Goal: Transaction & Acquisition: Purchase product/service

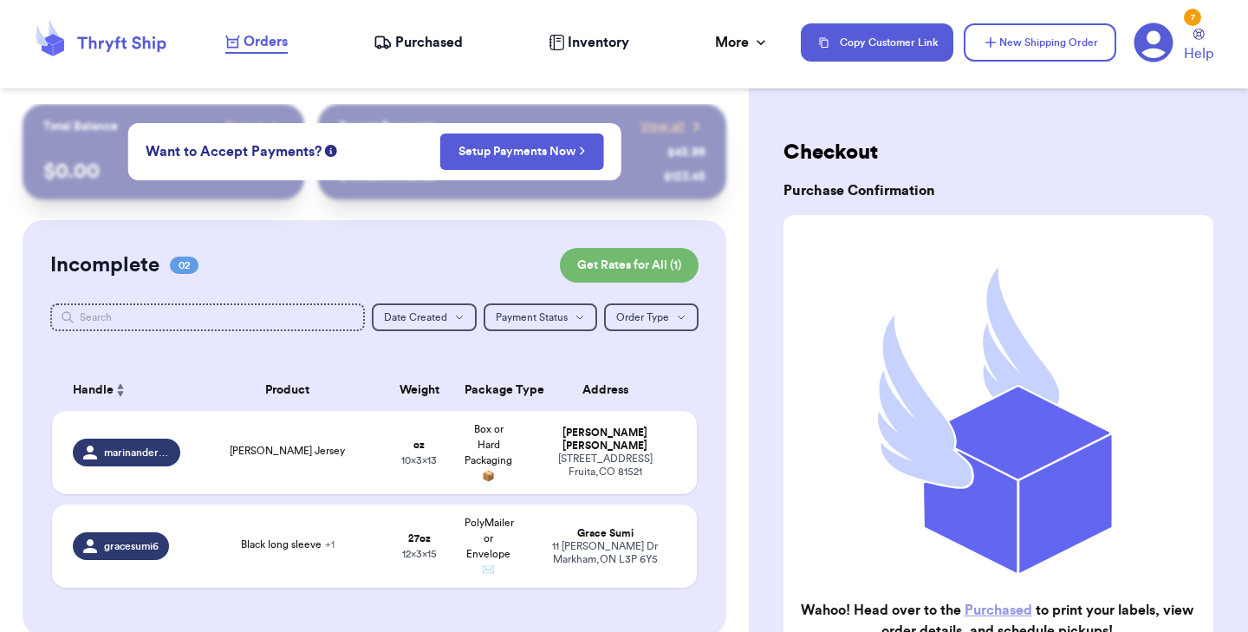
scroll to position [184, 0]
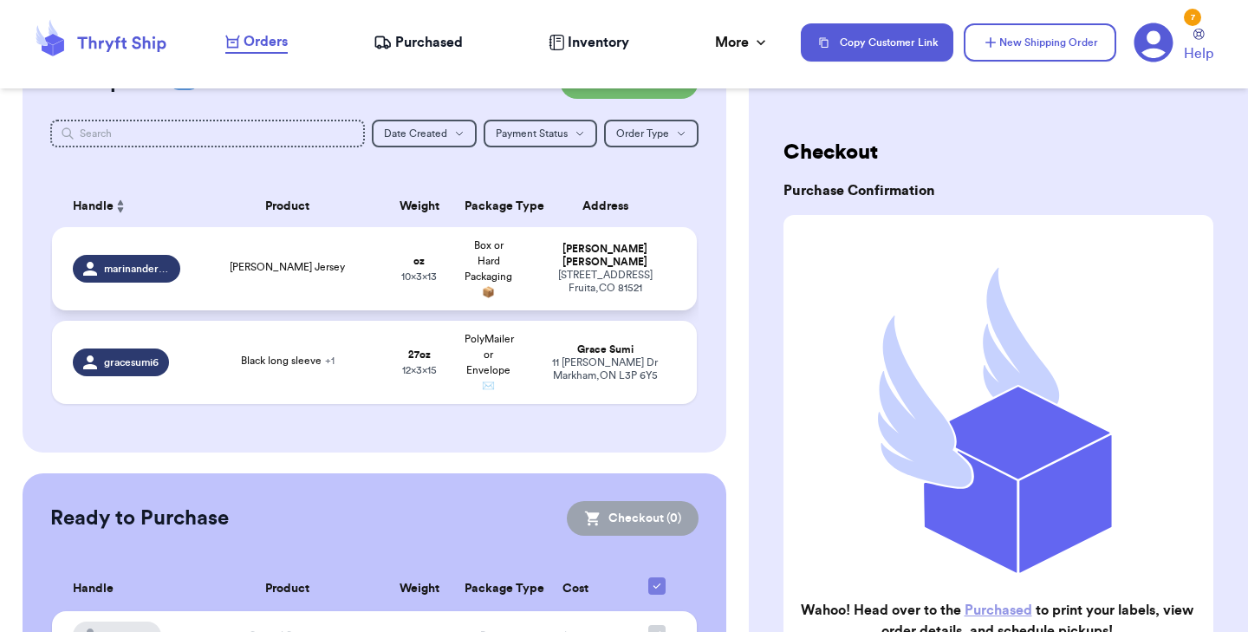
click at [312, 280] on td "[PERSON_NAME] Jersey" at bounding box center [288, 268] width 194 height 83
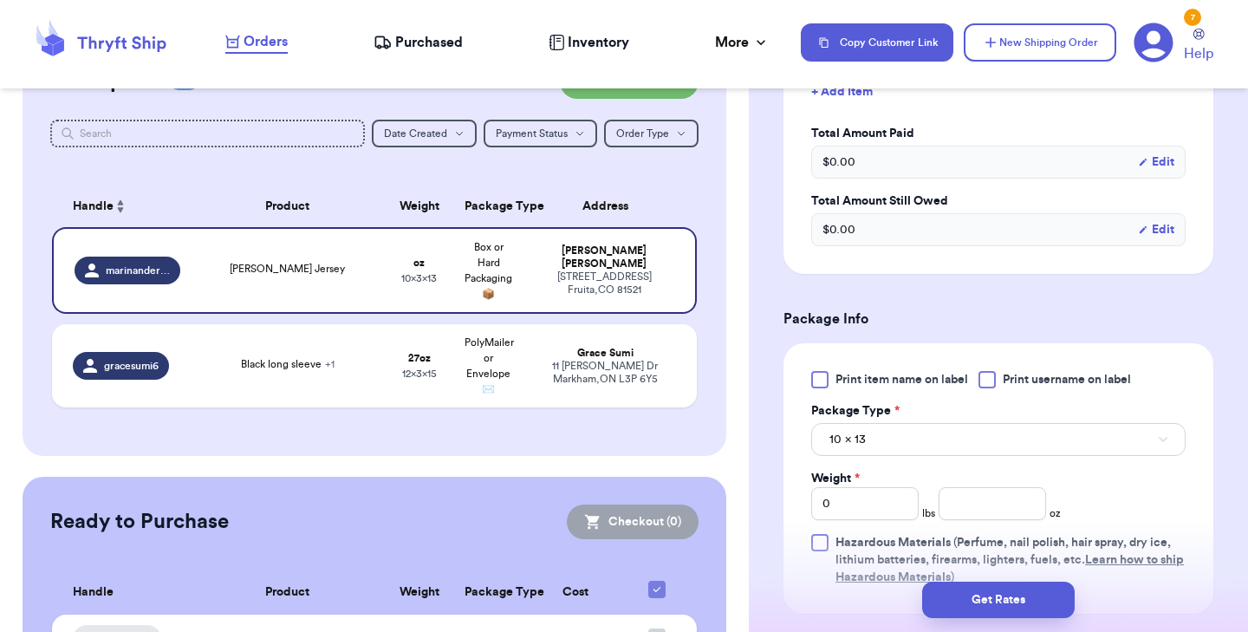
scroll to position [530, 0]
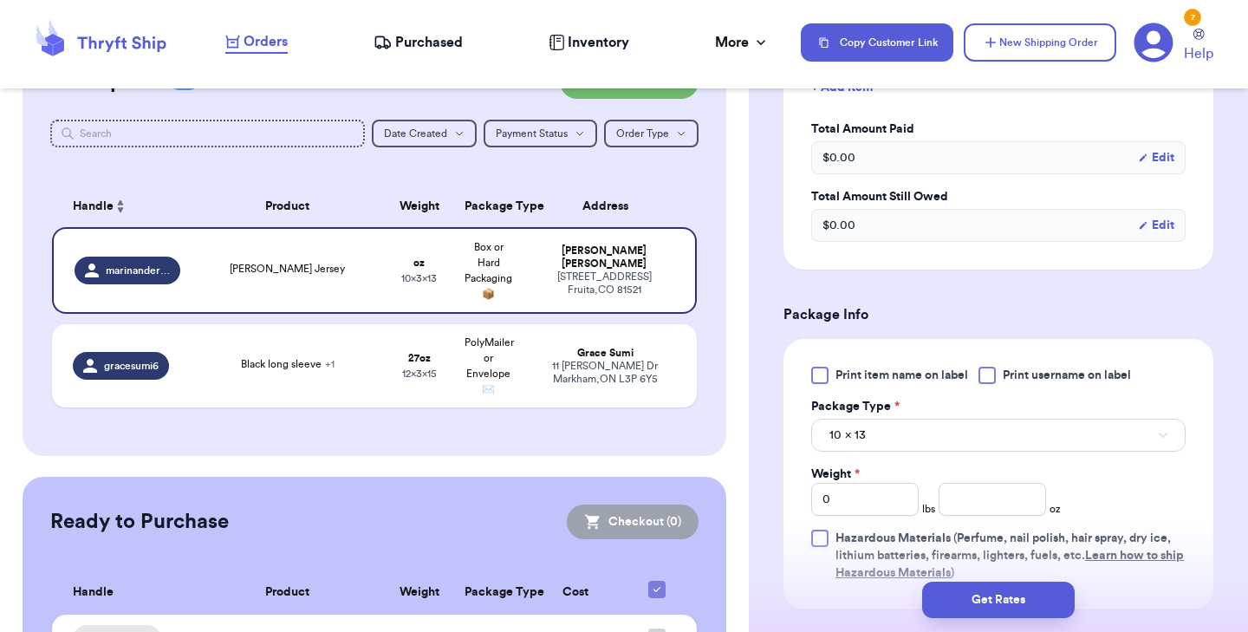
click at [820, 384] on div at bounding box center [819, 375] width 17 height 17
click at [0, 0] on input "Print item name on label" at bounding box center [0, 0] width 0 height 0
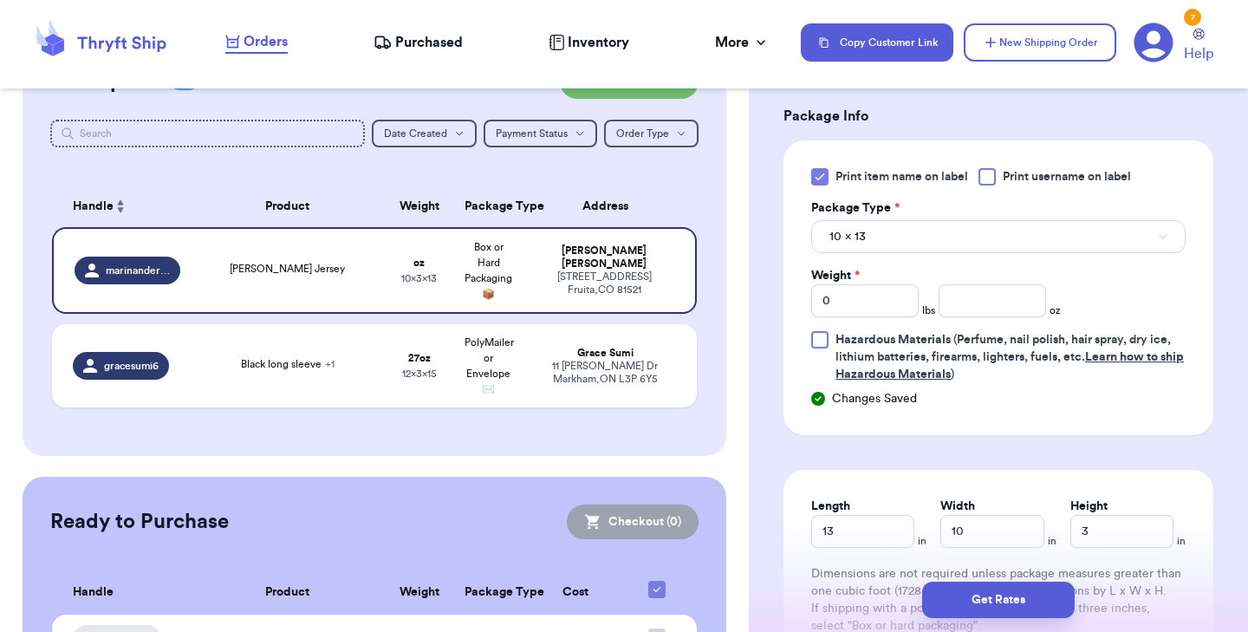
scroll to position [735, 0]
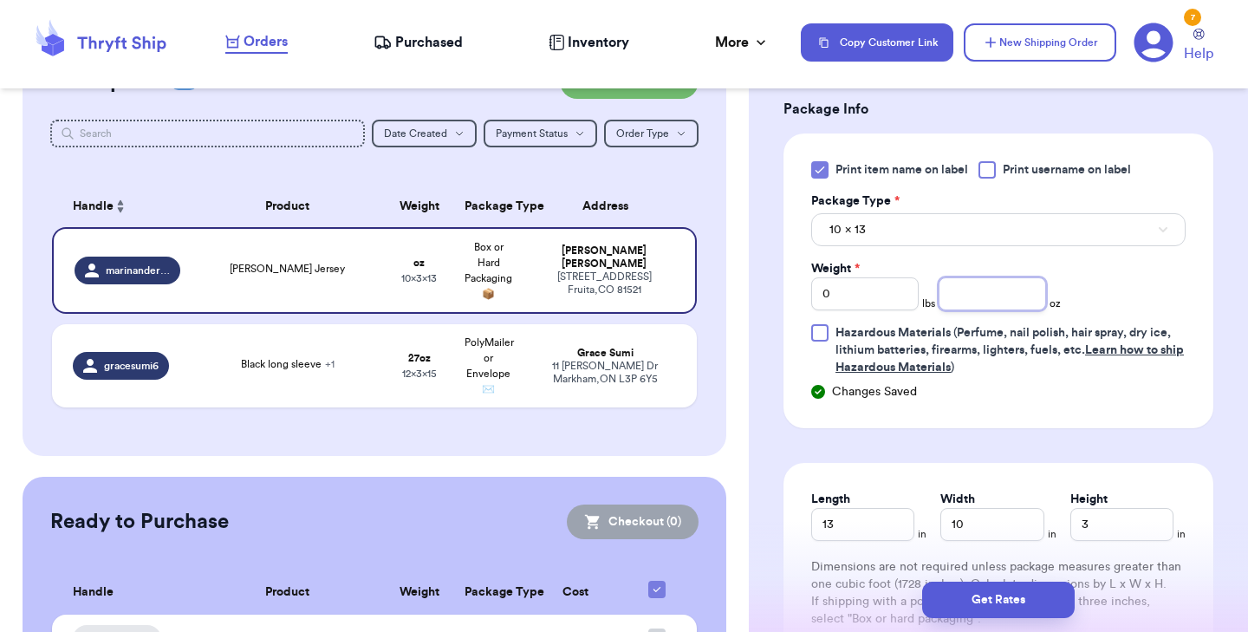
click at [1005, 310] on input "number" at bounding box center [992, 293] width 107 height 33
type input "9"
click at [1009, 597] on button "Get Rates" at bounding box center [998, 600] width 153 height 36
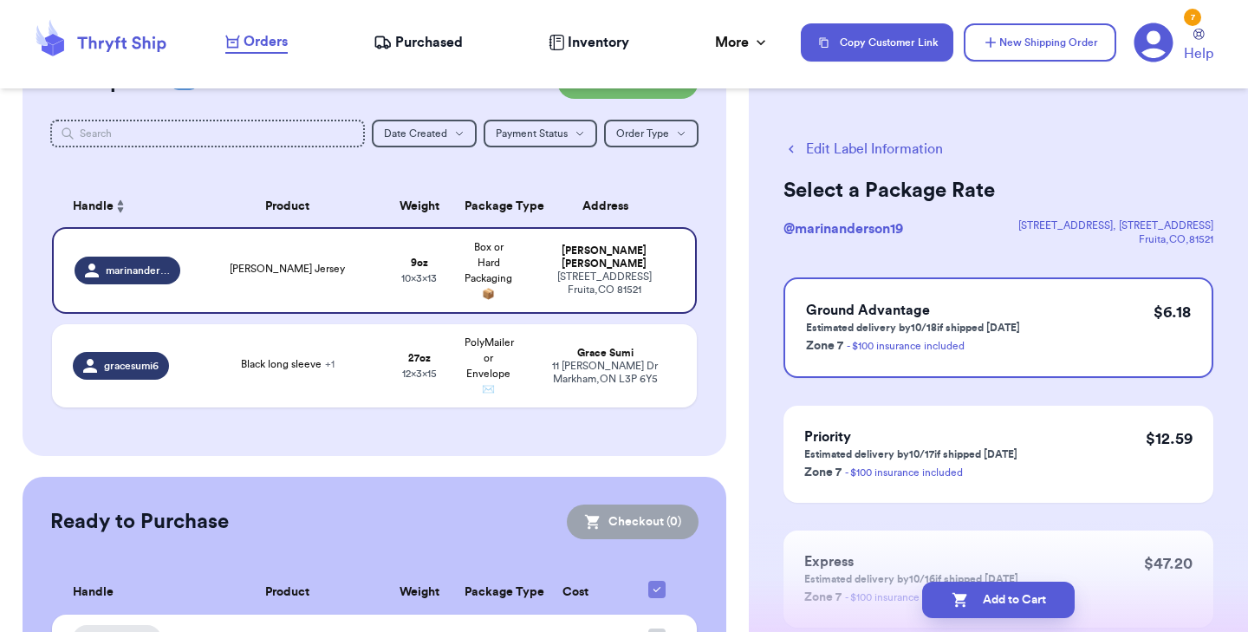
click at [1009, 597] on button "Add to Cart" at bounding box center [998, 600] width 153 height 36
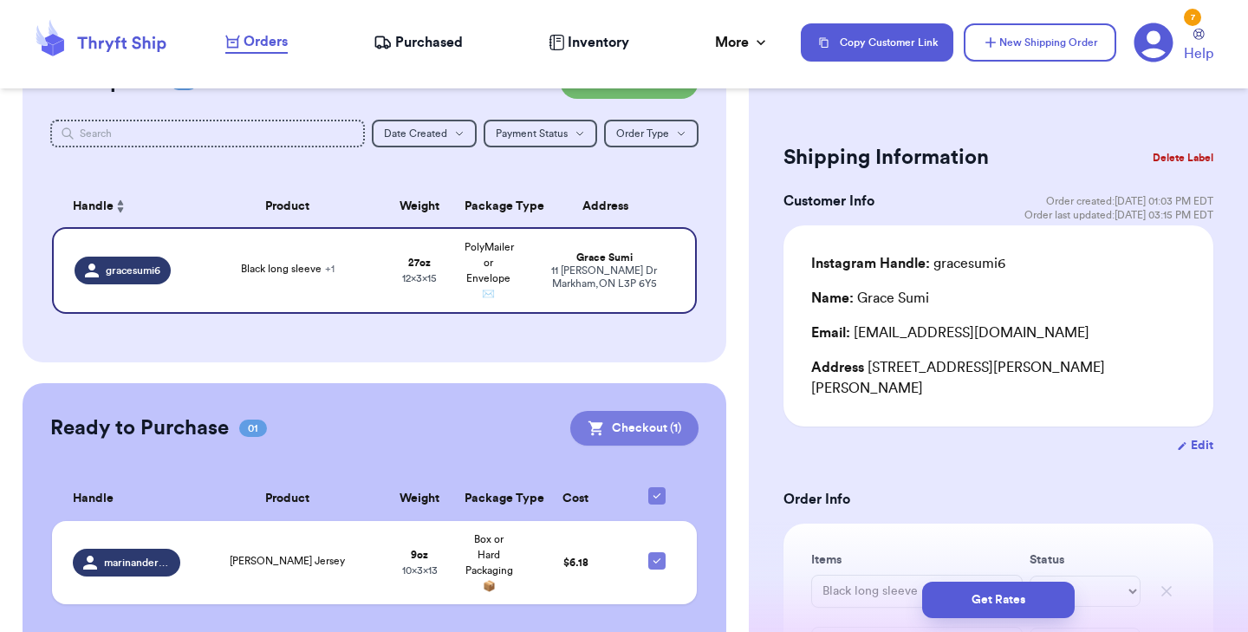
click at [618, 421] on button "Checkout ( 1 )" at bounding box center [634, 428] width 128 height 35
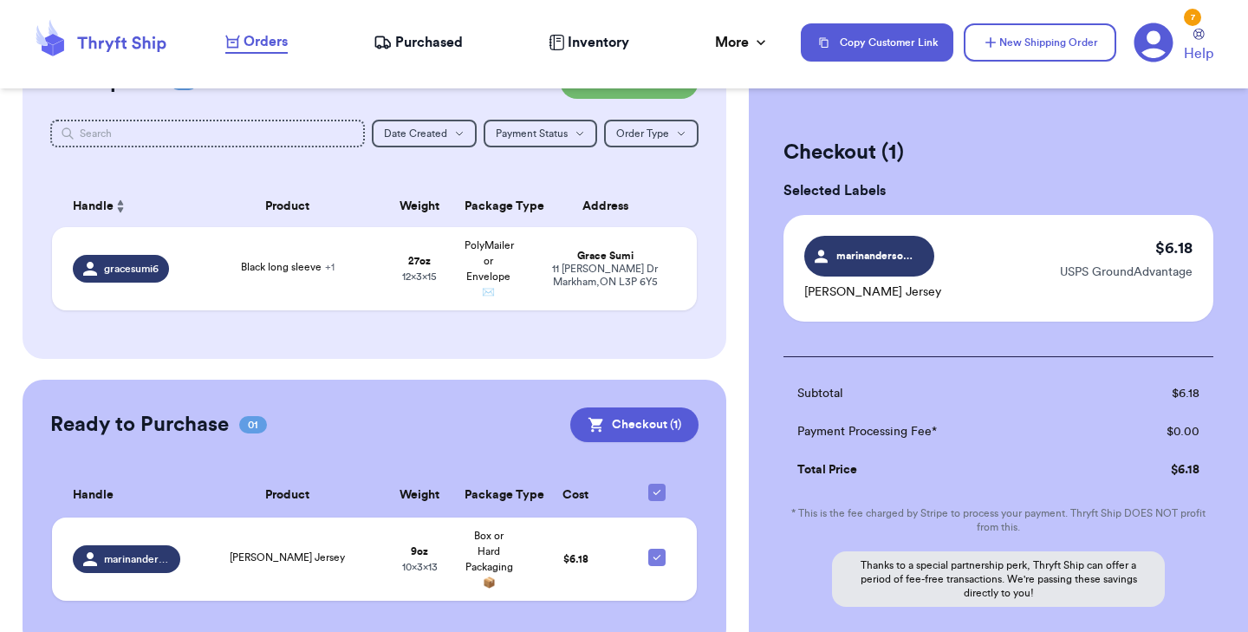
scroll to position [160, 0]
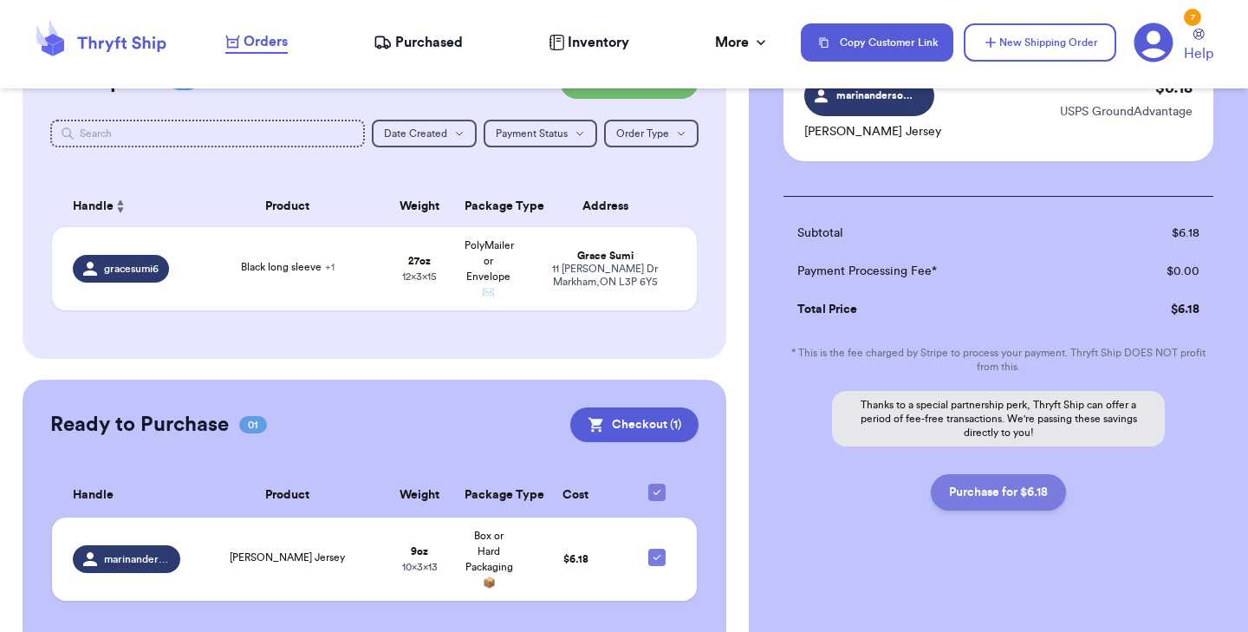
click at [993, 485] on button "Purchase for $6.18" at bounding box center [998, 492] width 135 height 36
checkbox input "false"
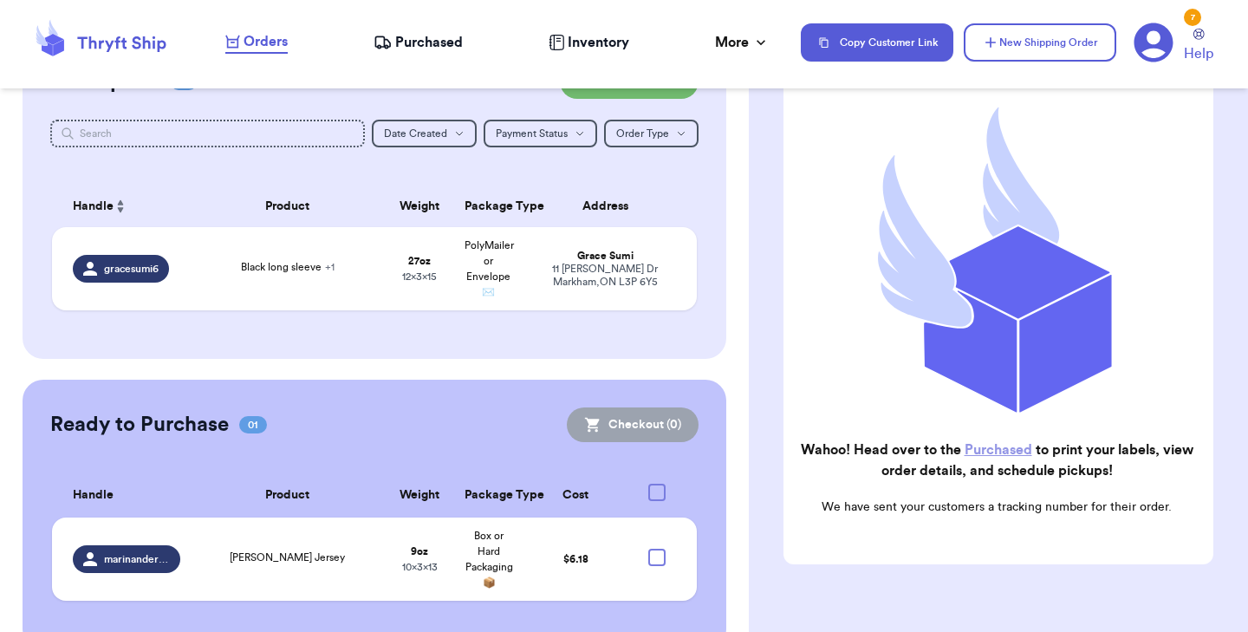
checkbox input "true"
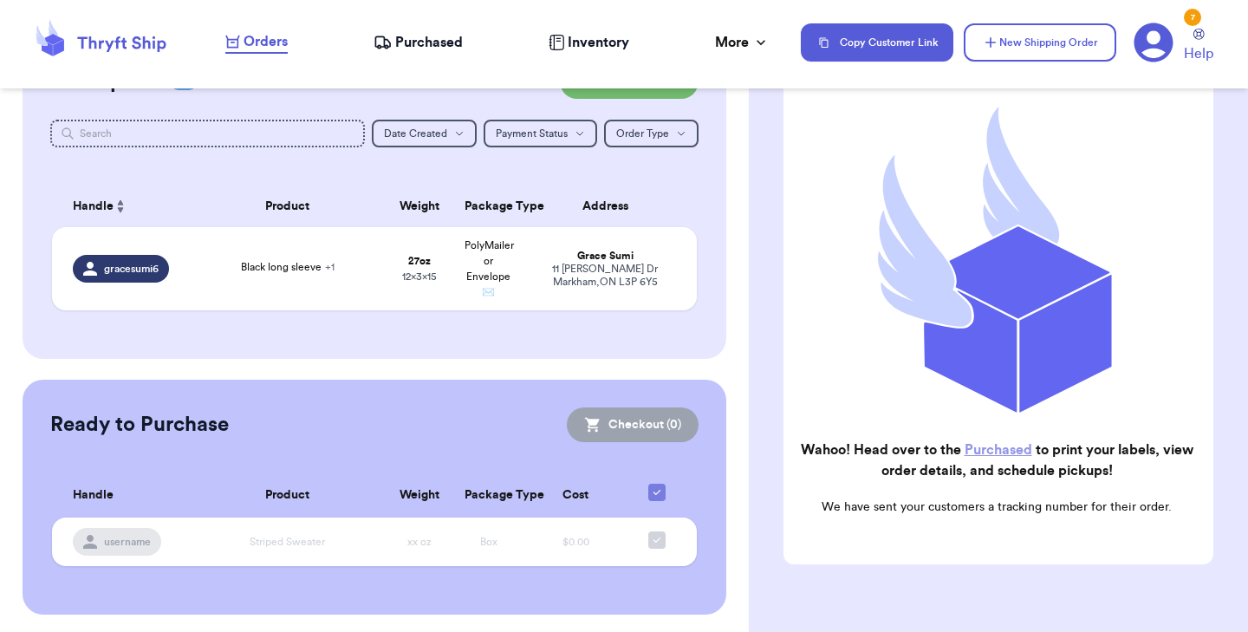
click at [985, 453] on link "Purchased" at bounding box center [999, 450] width 68 height 14
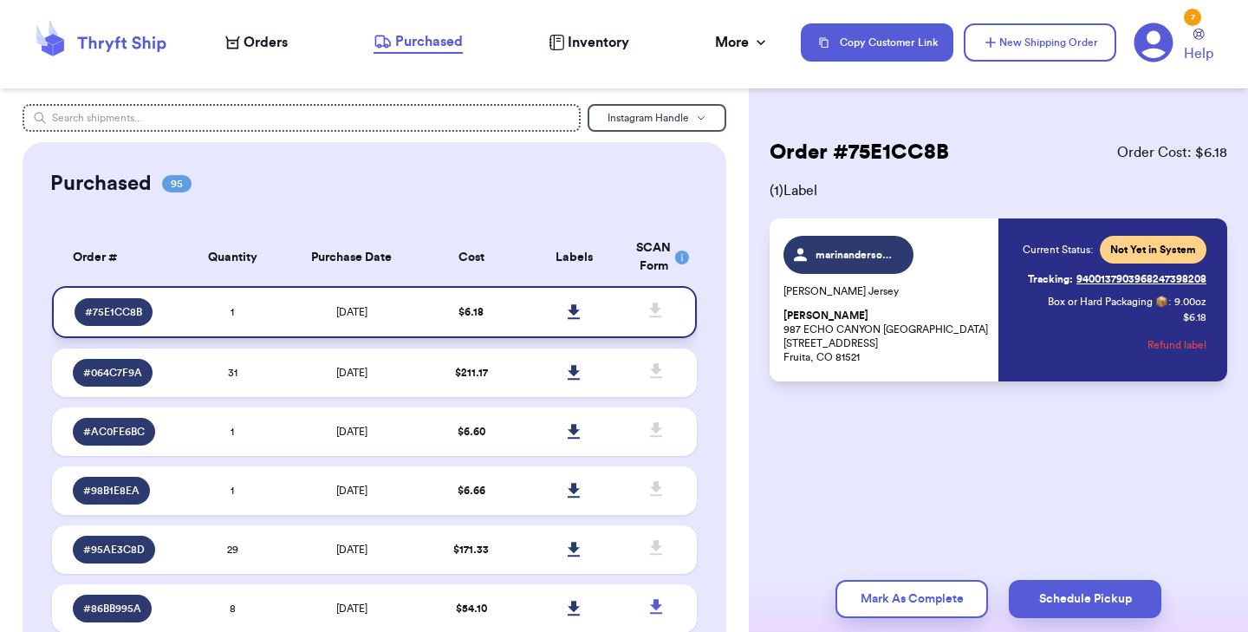
click at [575, 311] on icon at bounding box center [574, 311] width 12 height 15
